Goal: Check status: Check status

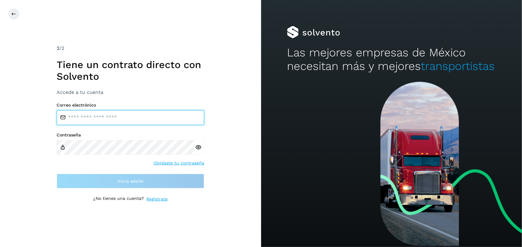
click at [143, 123] on input "email" at bounding box center [131, 117] width 148 height 15
type input "**********"
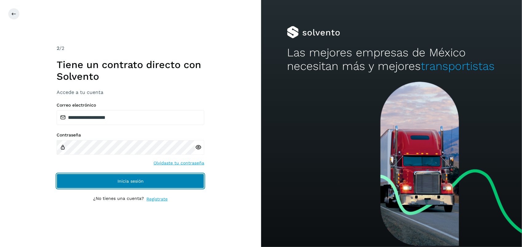
click at [159, 178] on button "Inicia sesión" at bounding box center [131, 181] width 148 height 15
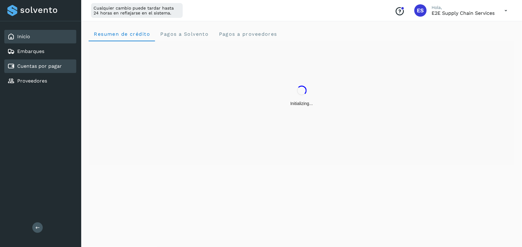
click at [47, 66] on link "Cuentas por pagar" at bounding box center [39, 66] width 45 height 6
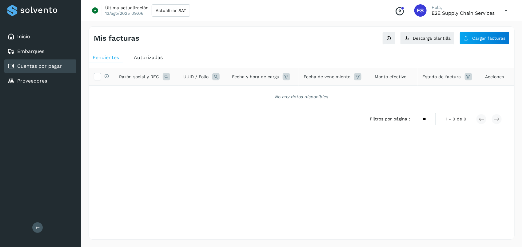
click at [148, 59] on span "Autorizadas" at bounding box center [148, 57] width 29 height 6
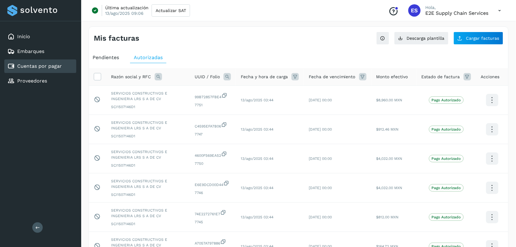
click at [157, 75] on icon at bounding box center [158, 76] width 7 height 7
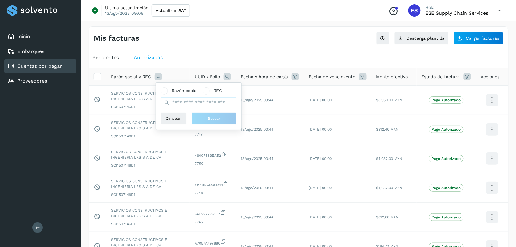
click at [175, 99] on input "text" at bounding box center [199, 103] width 76 height 10
type input "*****"
click at [209, 119] on span "Buscar" at bounding box center [214, 119] width 12 height 6
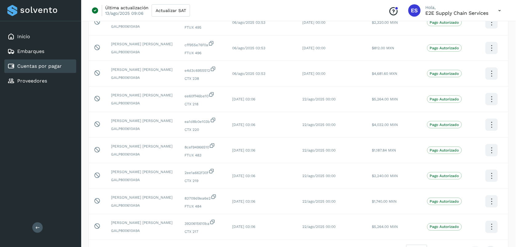
scroll to position [172, 0]
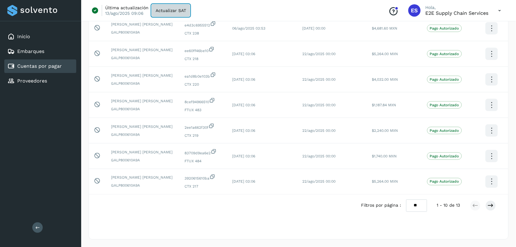
click at [172, 10] on span "Actualizar SAT" at bounding box center [171, 10] width 30 height 4
click at [499, 11] on icon at bounding box center [500, 10] width 13 height 13
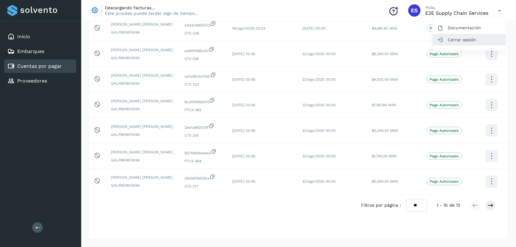
click at [442, 37] on icon at bounding box center [441, 40] width 6 height 6
